Goal: Information Seeking & Learning: Learn about a topic

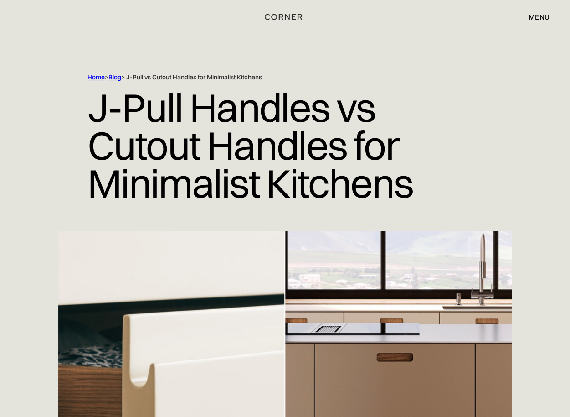
click at [533, 16] on div "menu" at bounding box center [539, 16] width 21 height 7
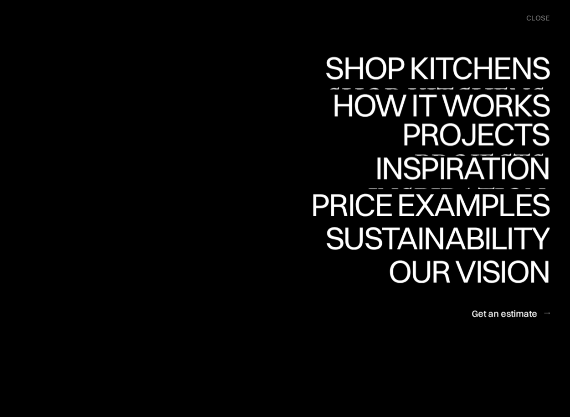
click at [491, 167] on link "Inspiration Inspiration" at bounding box center [456, 172] width 187 height 33
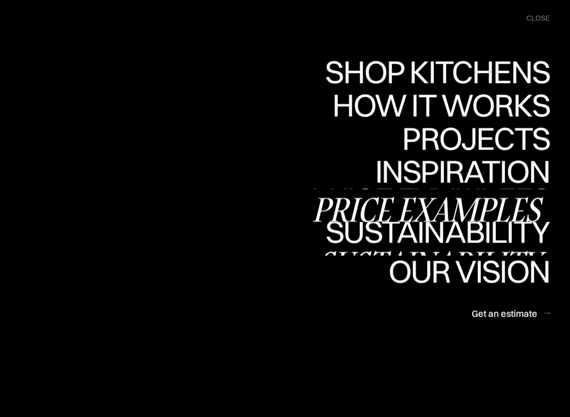
click at [442, 206] on div "Price examples" at bounding box center [430, 209] width 239 height 32
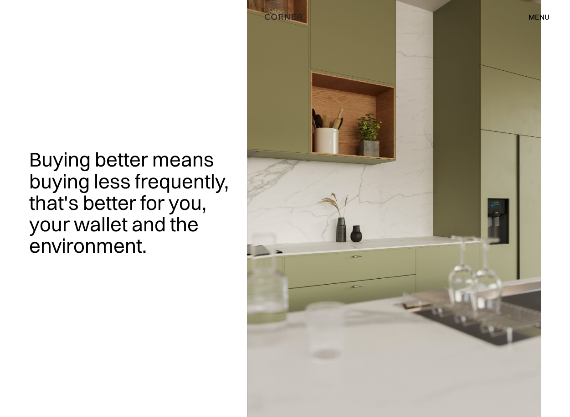
click at [537, 16] on div "menu" at bounding box center [539, 16] width 21 height 7
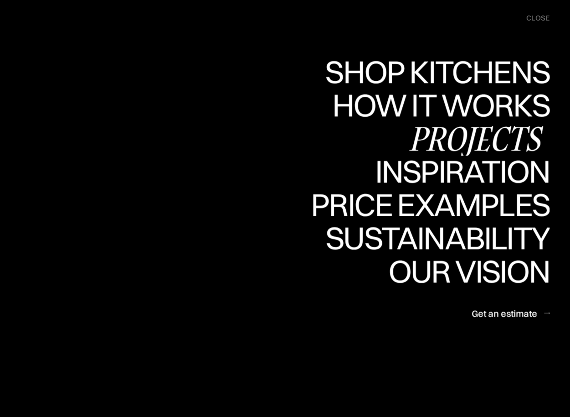
click at [477, 133] on div "Projects" at bounding box center [476, 138] width 148 height 32
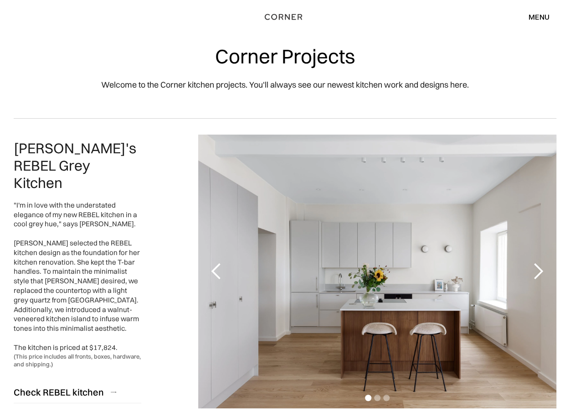
click at [538, 269] on div "next slide" at bounding box center [538, 271] width 18 height 18
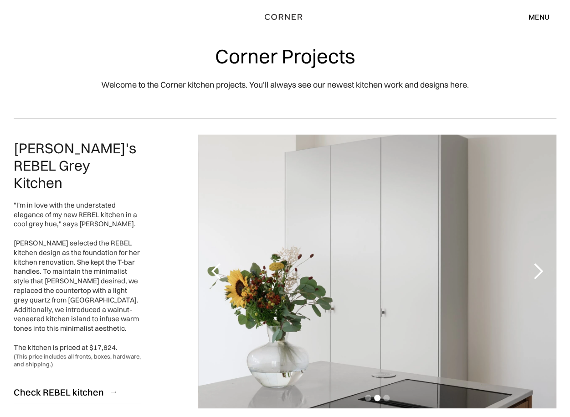
click at [538, 269] on div "next slide" at bounding box center [538, 271] width 18 height 18
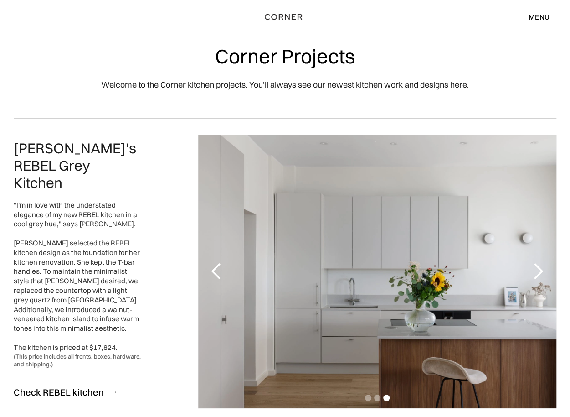
click at [538, 269] on div "next slide" at bounding box center [538, 271] width 18 height 18
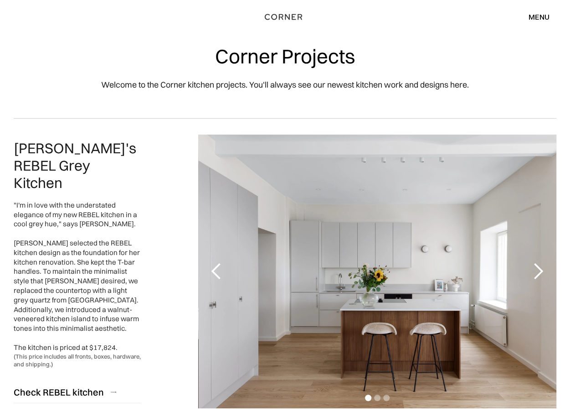
click at [538, 269] on div "next slide" at bounding box center [538, 271] width 18 height 18
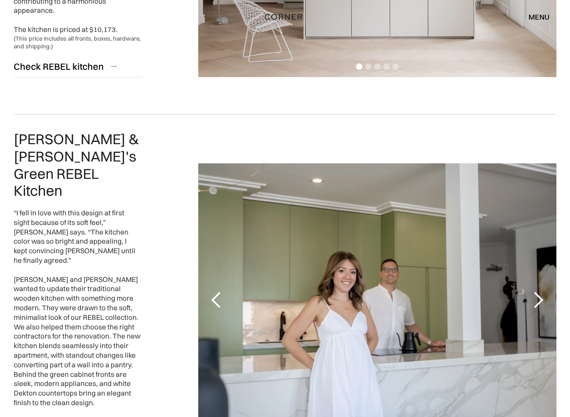
scroll to position [1733, 0]
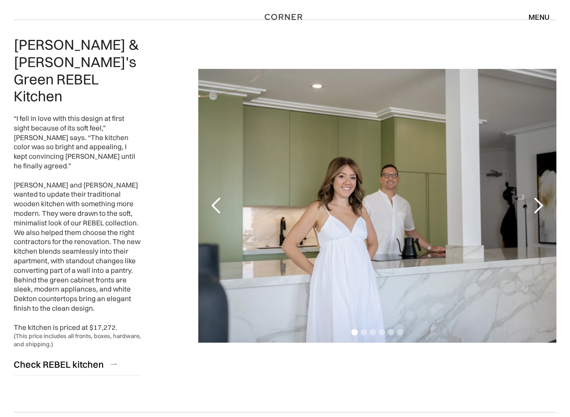
click at [541, 197] on div "next slide" at bounding box center [538, 206] width 18 height 18
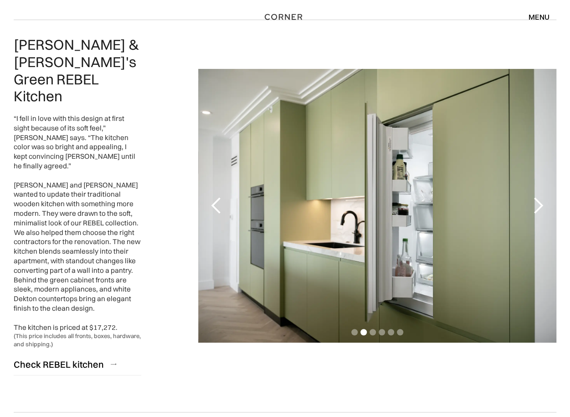
click at [541, 197] on div "next slide" at bounding box center [538, 206] width 18 height 18
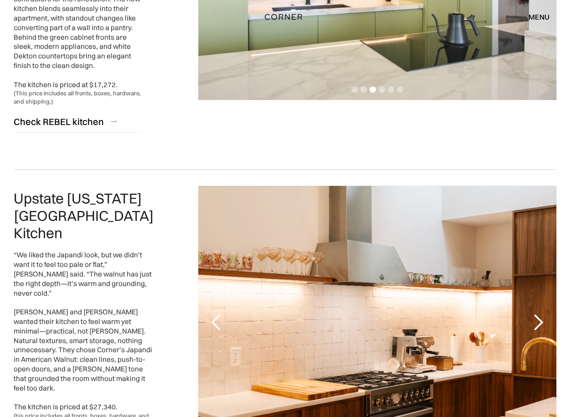
scroll to position [2098, 0]
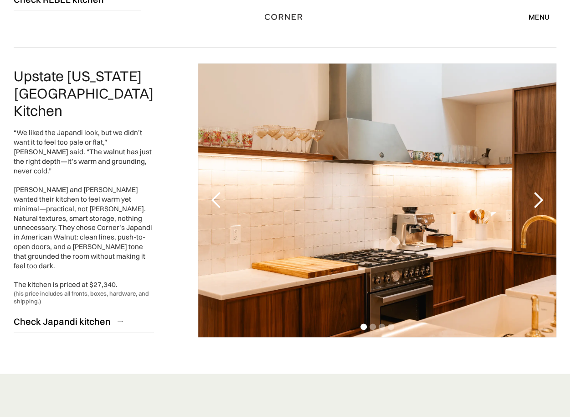
click at [541, 191] on div "next slide" at bounding box center [538, 200] width 18 height 18
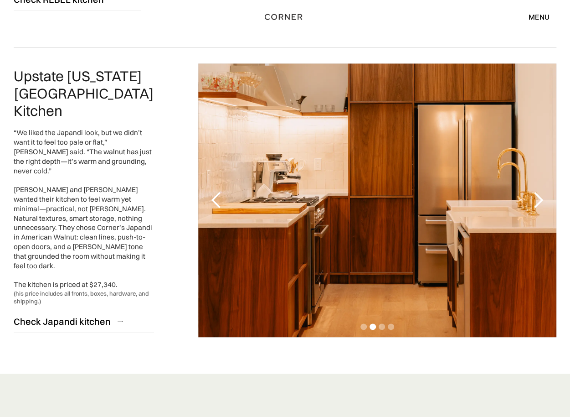
click at [541, 191] on div "next slide" at bounding box center [538, 200] width 18 height 18
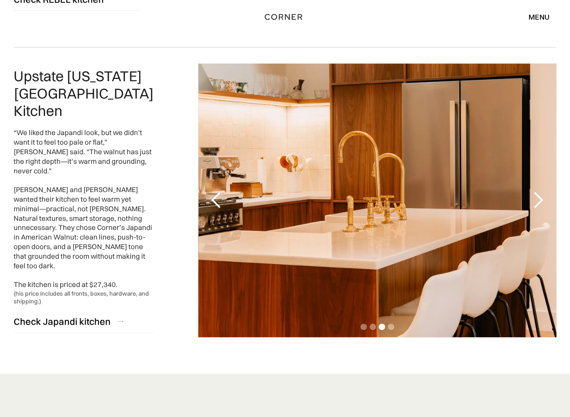
click at [541, 191] on div "next slide" at bounding box center [538, 200] width 18 height 18
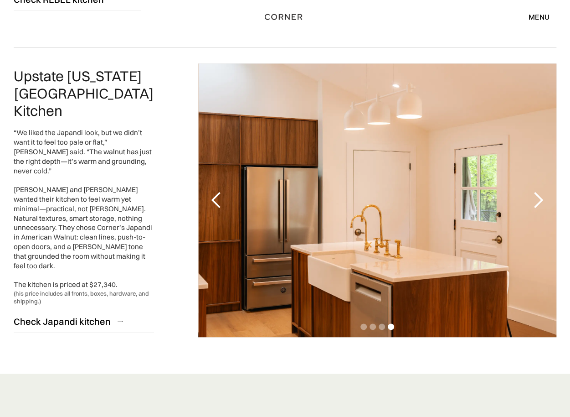
click at [541, 191] on div "next slide" at bounding box center [538, 200] width 18 height 18
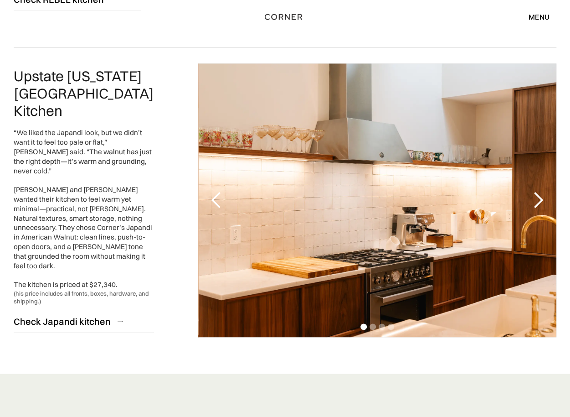
click at [541, 191] on div "next slide" at bounding box center [538, 200] width 18 height 18
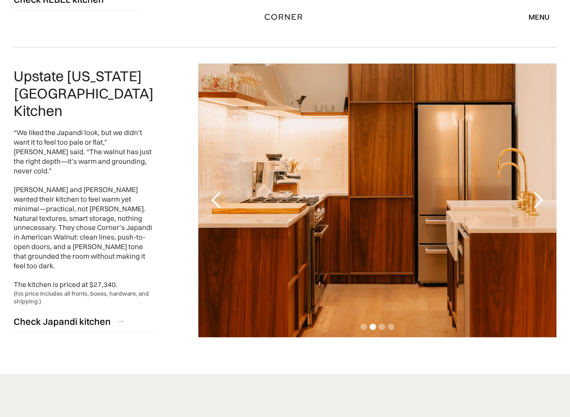
click at [541, 191] on div "next slide" at bounding box center [538, 200] width 18 height 18
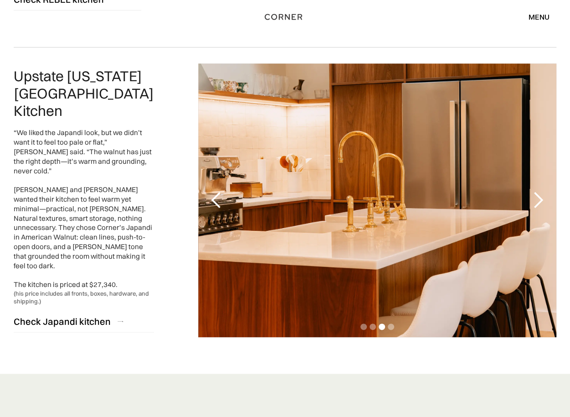
click at [541, 191] on div "next slide" at bounding box center [538, 200] width 18 height 18
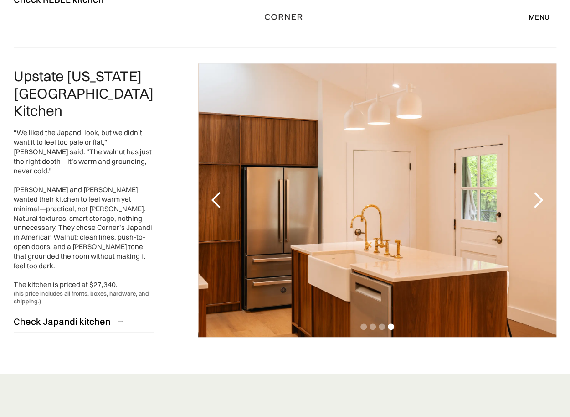
click at [541, 191] on div "next slide" at bounding box center [538, 200] width 18 height 18
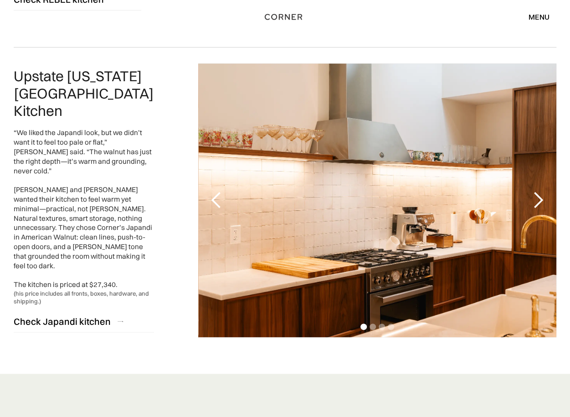
click at [541, 191] on div "next slide" at bounding box center [538, 200] width 18 height 18
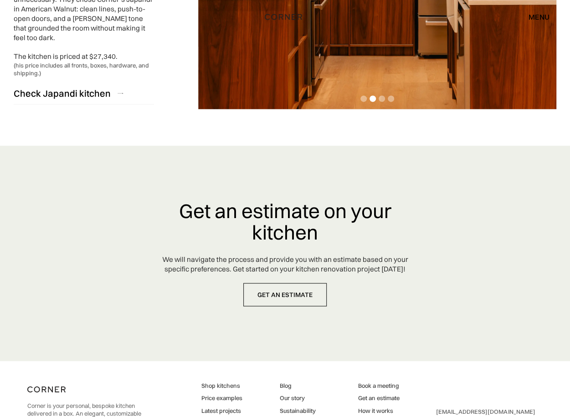
scroll to position [2374, 0]
